Goal: Obtain resource: Download file/media

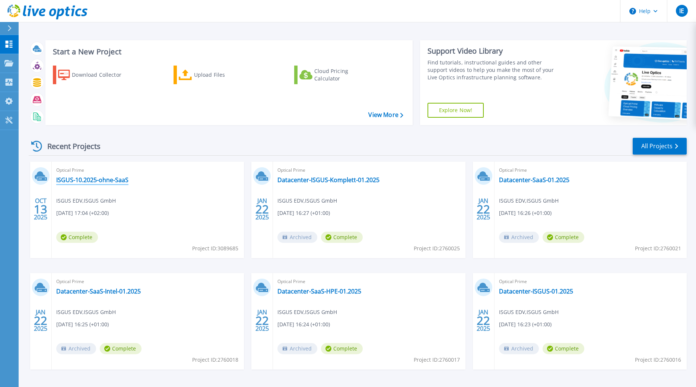
click at [78, 178] on link "ISGUS-10.2025-ohne-SaaS" at bounding box center [92, 179] width 72 height 7
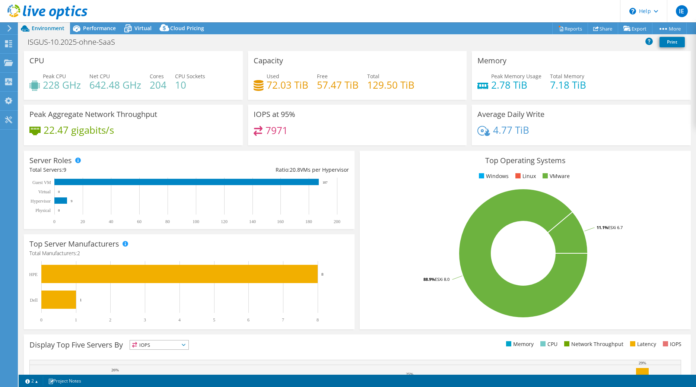
select select "USD"
click at [630, 30] on link "Export" at bounding box center [635, 29] width 35 height 12
click at [576, 29] on link "Reports" at bounding box center [570, 29] width 36 height 12
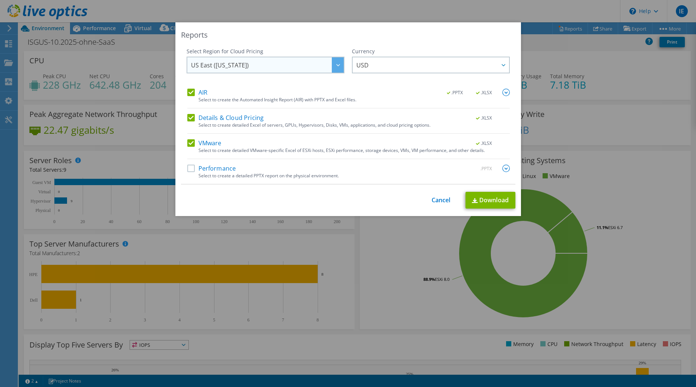
click at [339, 66] on icon at bounding box center [338, 65] width 4 height 2
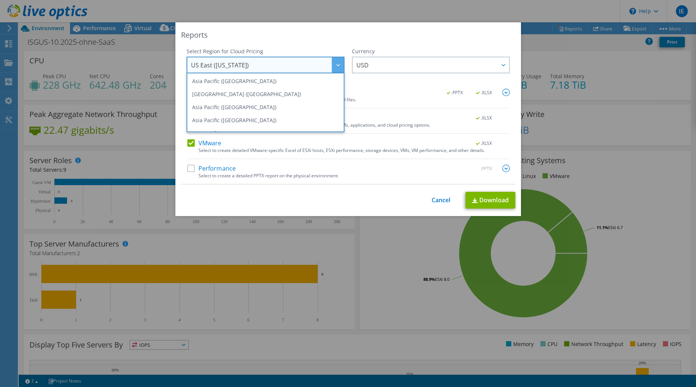
click at [339, 66] on icon at bounding box center [338, 65] width 4 height 2
click at [353, 38] on div "Reports" at bounding box center [348, 35] width 335 height 10
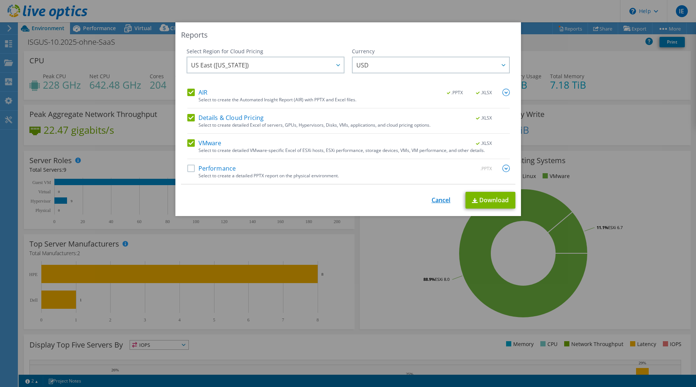
click at [444, 202] on link "Cancel" at bounding box center [441, 200] width 19 height 7
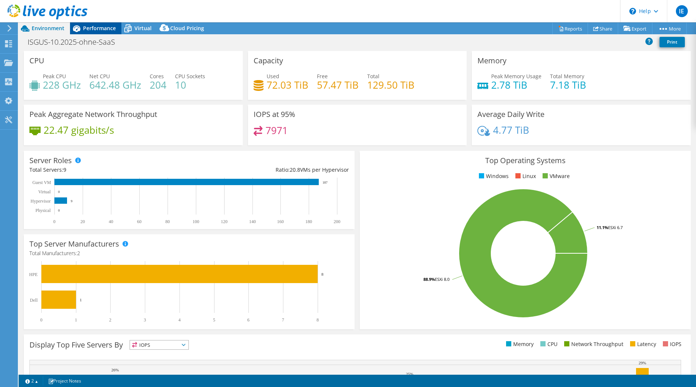
click at [94, 28] on span "Performance" at bounding box center [99, 28] width 33 height 7
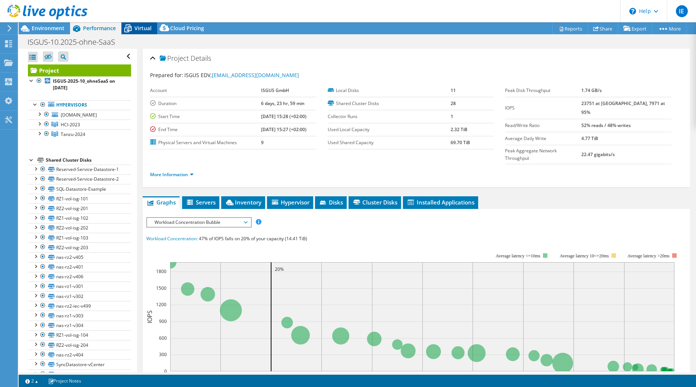
click at [138, 27] on span "Virtual" at bounding box center [142, 28] width 17 height 7
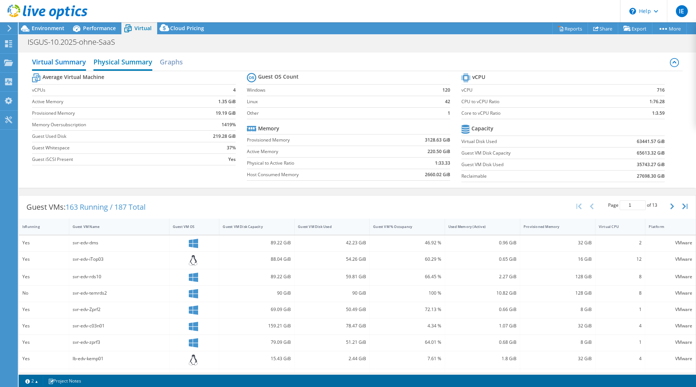
click at [130, 60] on h2 "Physical Summary" at bounding box center [123, 62] width 59 height 16
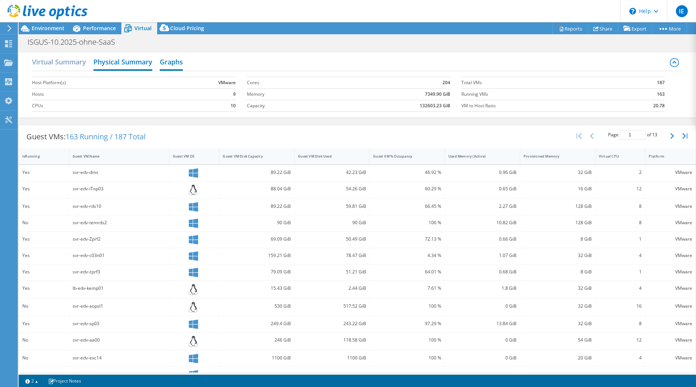
click at [179, 65] on h2 "Graphs" at bounding box center [171, 62] width 23 height 16
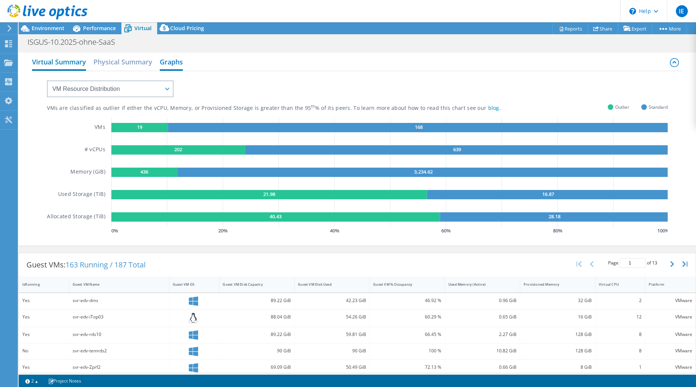
click at [56, 62] on h2 "Virtual Summary" at bounding box center [59, 62] width 54 height 16
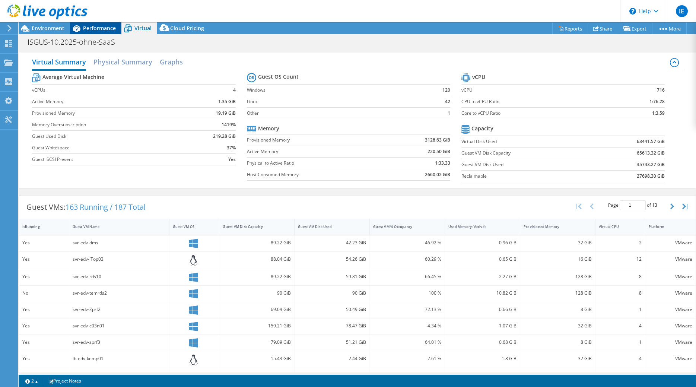
click at [92, 34] on div "Performance" at bounding box center [95, 28] width 51 height 12
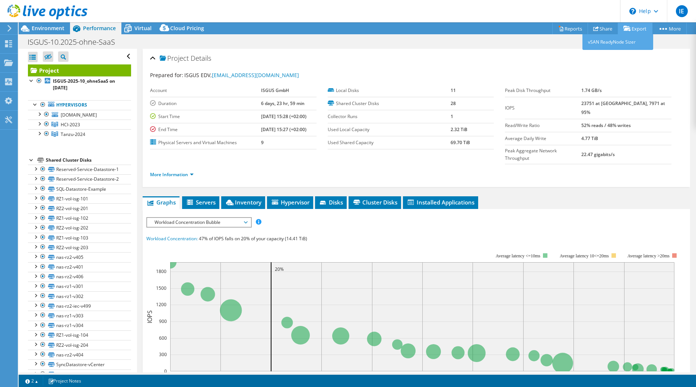
click at [641, 28] on link "Export" at bounding box center [635, 29] width 35 height 12
click at [518, 53] on div "Project Details" at bounding box center [416, 59] width 533 height 16
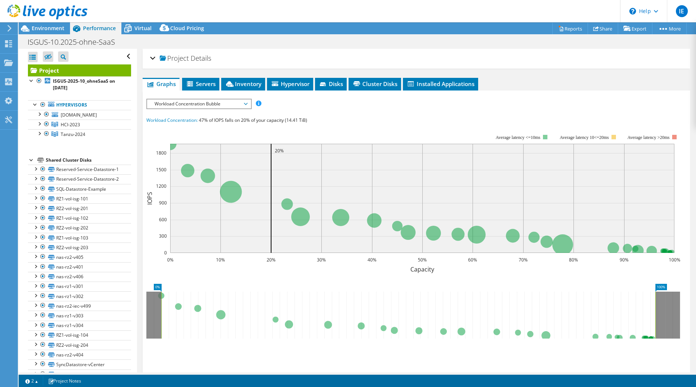
click at [164, 57] on span "Project" at bounding box center [174, 58] width 29 height 7
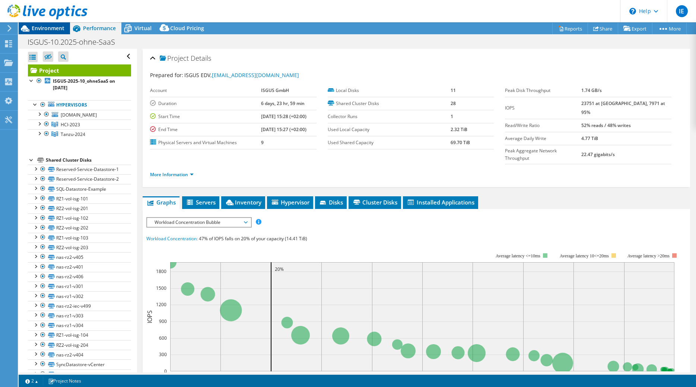
click at [43, 26] on span "Environment" at bounding box center [48, 28] width 33 height 7
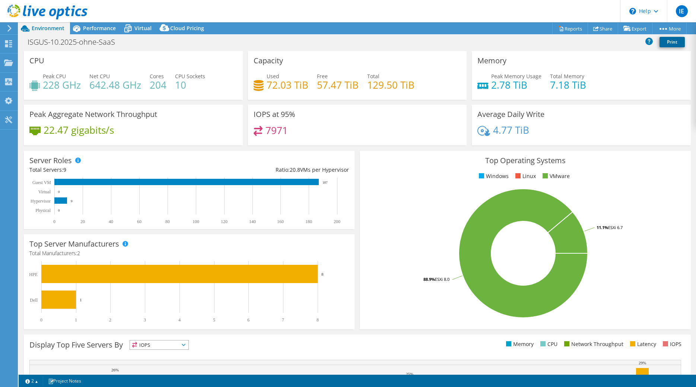
click at [669, 44] on link "Print" at bounding box center [672, 42] width 25 height 10
click at [631, 31] on link "Export" at bounding box center [635, 29] width 35 height 12
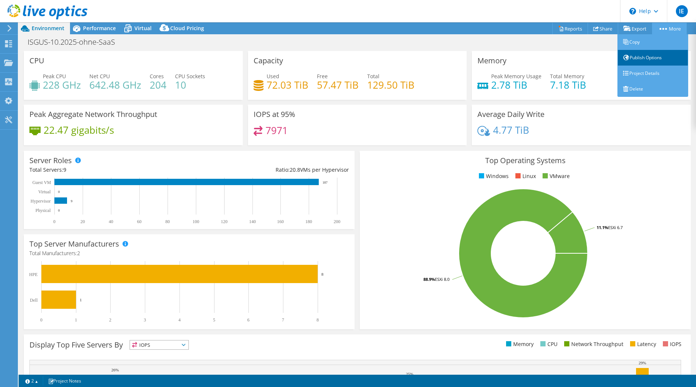
click at [659, 59] on link "Publish Options" at bounding box center [653, 58] width 71 height 16
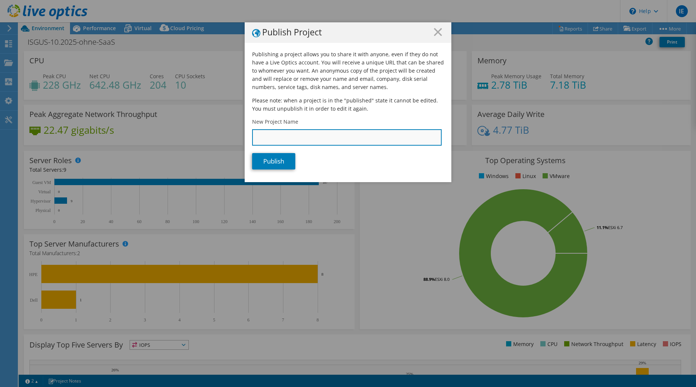
click at [278, 137] on input "New Project Name" at bounding box center [347, 137] width 190 height 16
type input "ISGUS-Storage-2026"
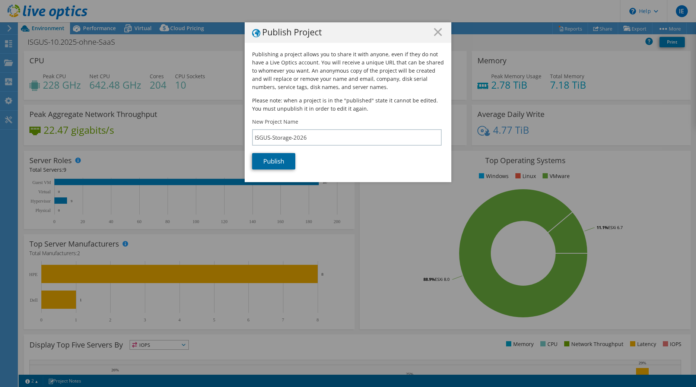
click at [278, 160] on link "Publish" at bounding box center [273, 161] width 43 height 16
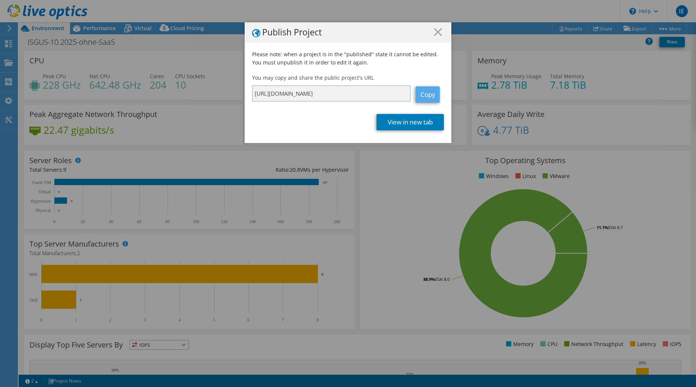
click at [432, 97] on link "Copy" at bounding box center [428, 94] width 24 height 16
click at [408, 124] on link "View in new tab" at bounding box center [410, 122] width 67 height 16
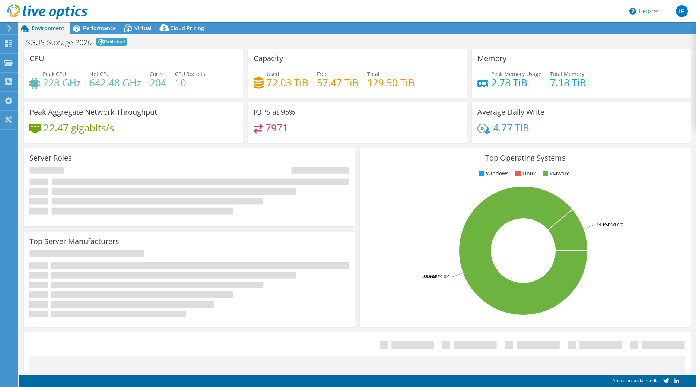
select select "USD"
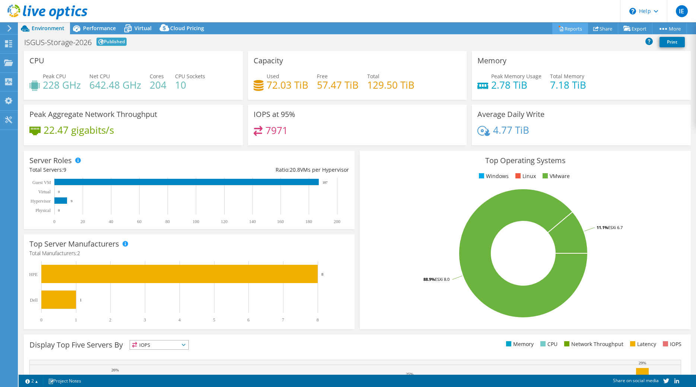
click at [558, 29] on icon at bounding box center [561, 29] width 6 height 6
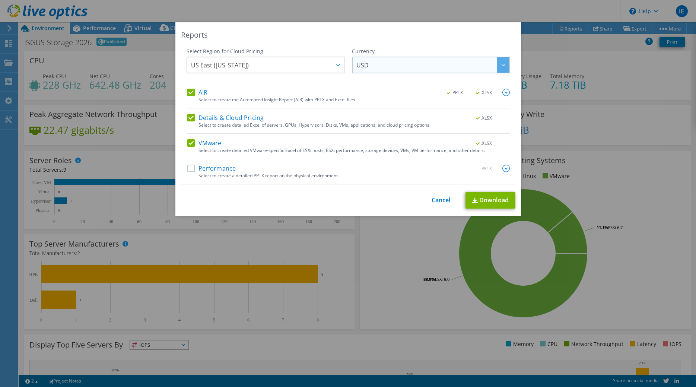
click at [504, 67] on div at bounding box center [503, 64] width 12 height 15
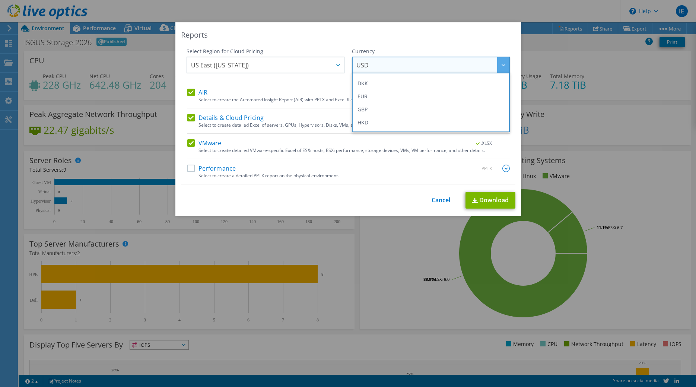
scroll to position [104, 0]
click at [365, 79] on li "EUR" at bounding box center [431, 81] width 154 height 13
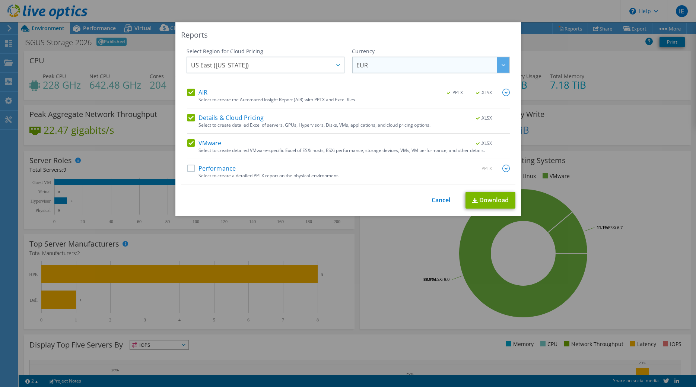
scroll to position [102, 0]
click at [339, 62] on div at bounding box center [338, 64] width 12 height 15
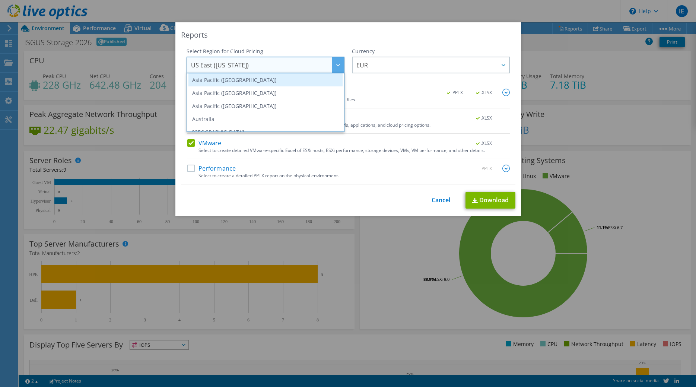
scroll to position [52, 0]
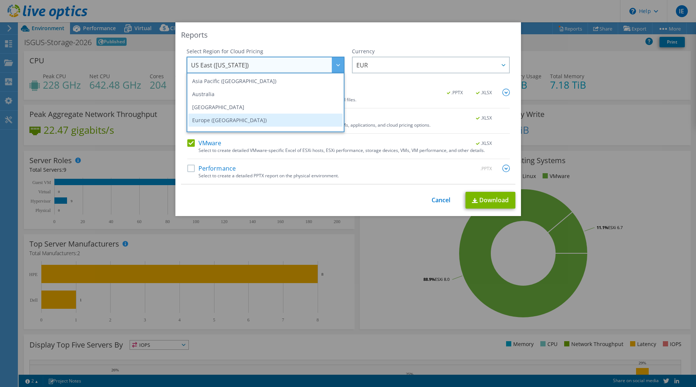
click at [228, 117] on li "Europe ([GEOGRAPHIC_DATA])" at bounding box center [265, 120] width 154 height 13
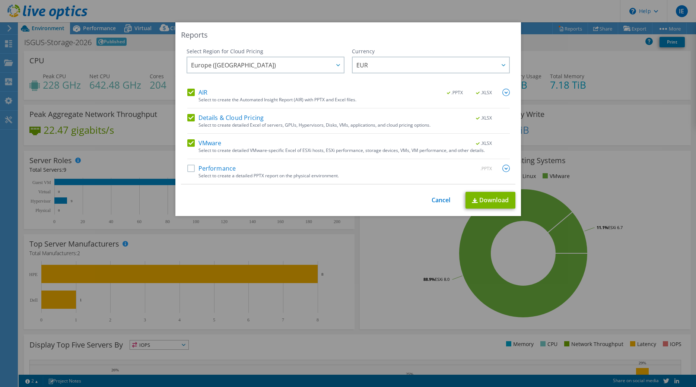
click at [193, 117] on label "Details & Cloud Pricing" at bounding box center [225, 117] width 77 height 7
click at [0, 0] on input "Details & Cloud Pricing" at bounding box center [0, 0] width 0 height 0
click at [189, 91] on label "AIR" at bounding box center [197, 92] width 20 height 7
click at [0, 0] on input "AIR" at bounding box center [0, 0] width 0 height 0
click at [191, 168] on label "Performance" at bounding box center [211, 168] width 49 height 7
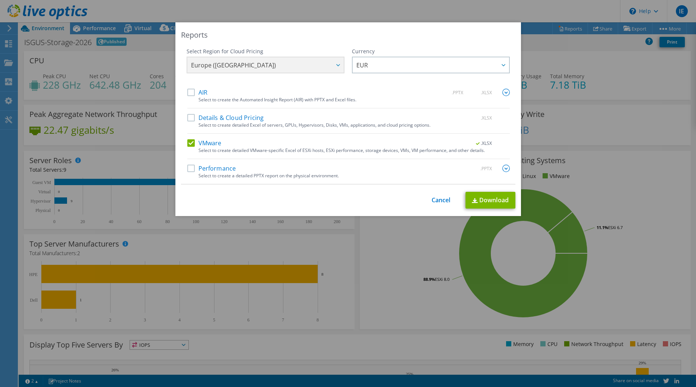
click at [0, 0] on input "Performance" at bounding box center [0, 0] width 0 height 0
click at [500, 201] on link "Download" at bounding box center [491, 200] width 50 height 17
click at [437, 200] on link "Cancel" at bounding box center [441, 200] width 19 height 7
